Goal: Information Seeking & Learning: Learn about a topic

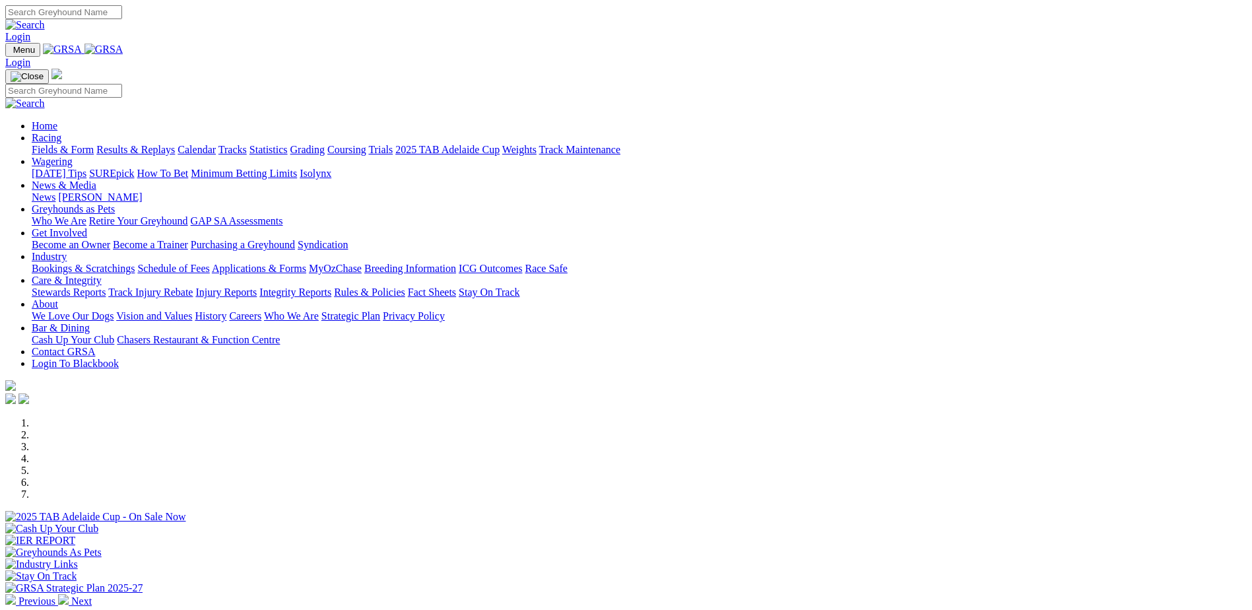
click at [306, 263] on link "Applications & Forms" at bounding box center [259, 268] width 94 height 11
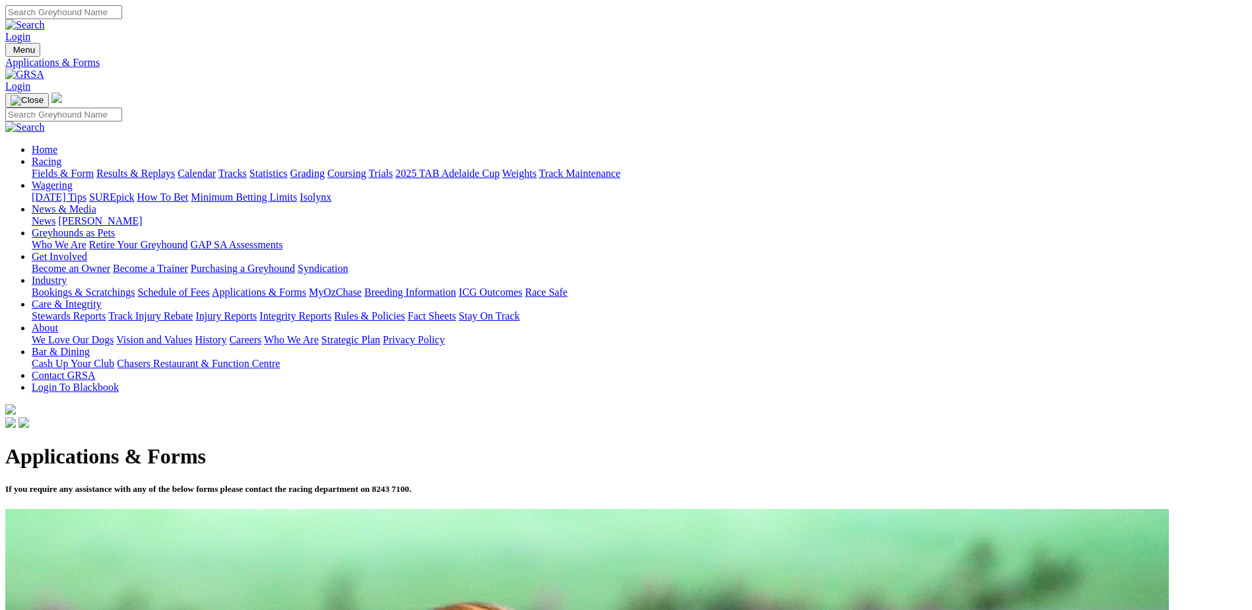
click at [102, 298] on link "Care & Integrity" at bounding box center [67, 303] width 70 height 11
click at [405, 310] on link "Rules & Policies" at bounding box center [369, 315] width 71 height 11
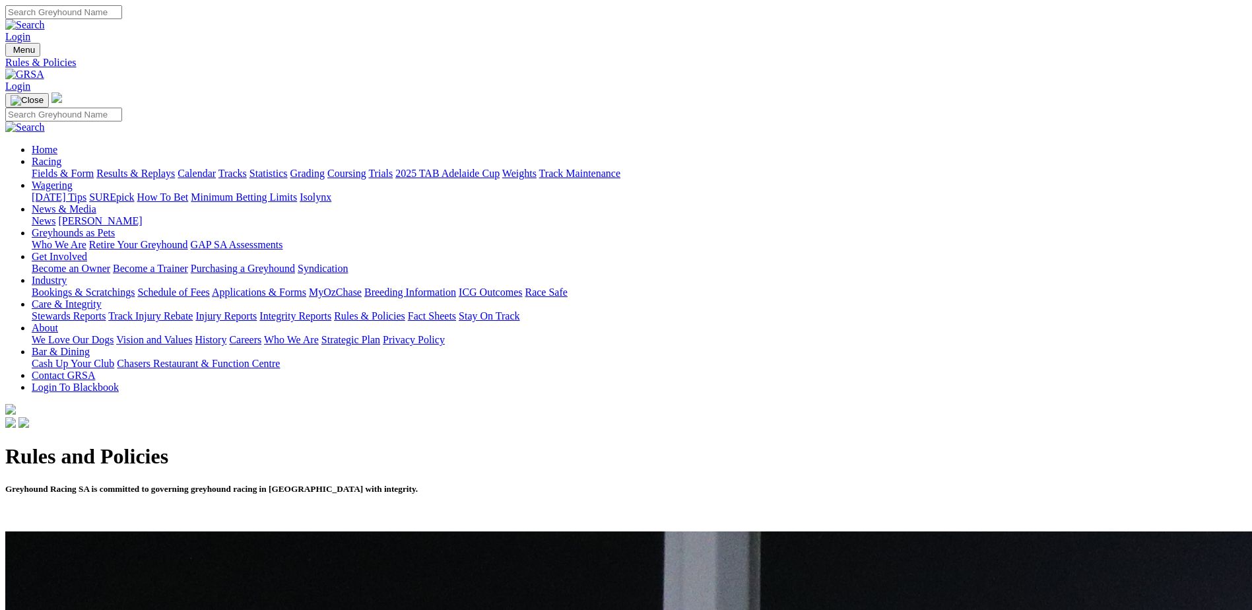
click at [61, 156] on link "Racing" at bounding box center [47, 161] width 30 height 11
click at [135, 286] on link "Bookings & Scratchings" at bounding box center [83, 291] width 103 height 11
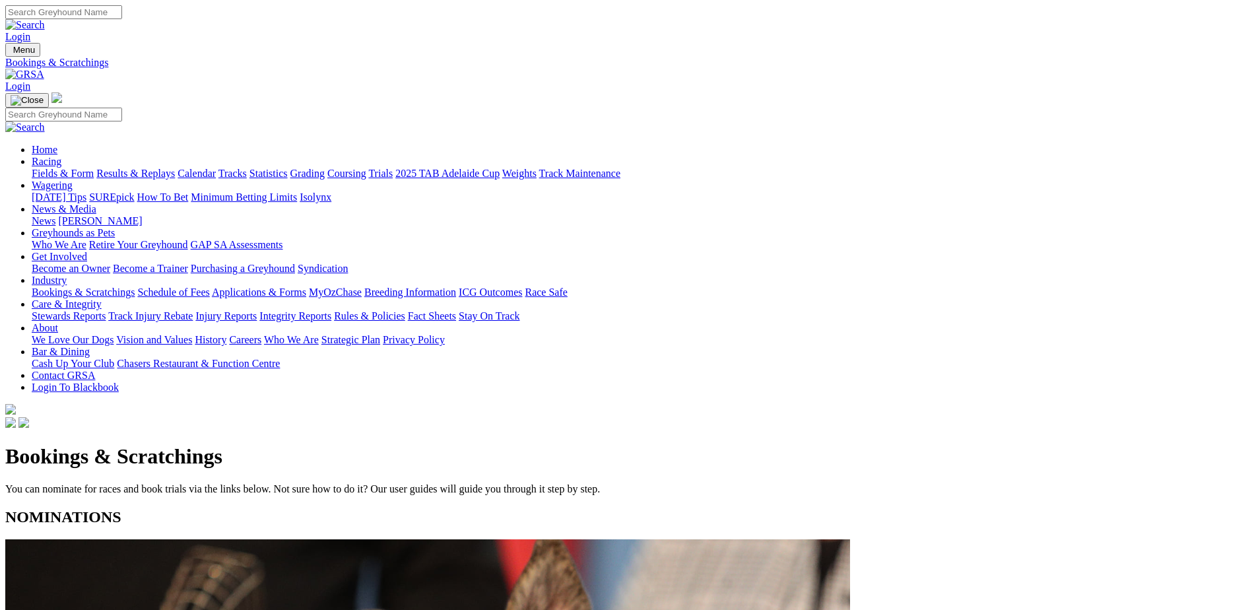
click at [405, 310] on link "Rules & Policies" at bounding box center [369, 315] width 71 height 11
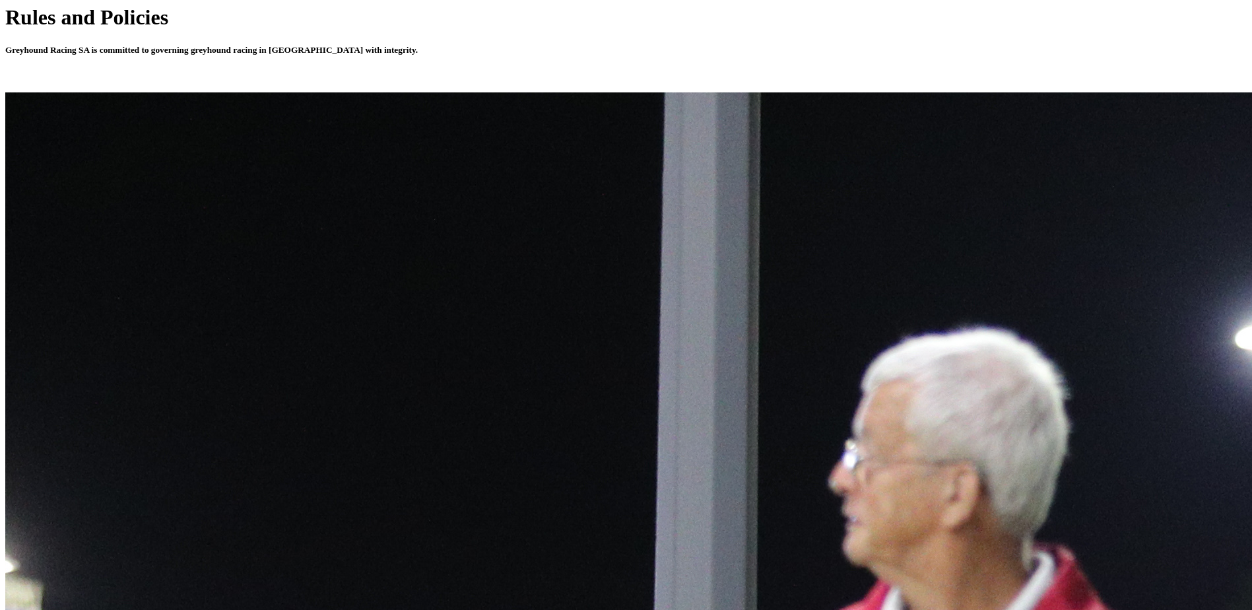
scroll to position [462, 0]
